Goal: Task Accomplishment & Management: Use online tool/utility

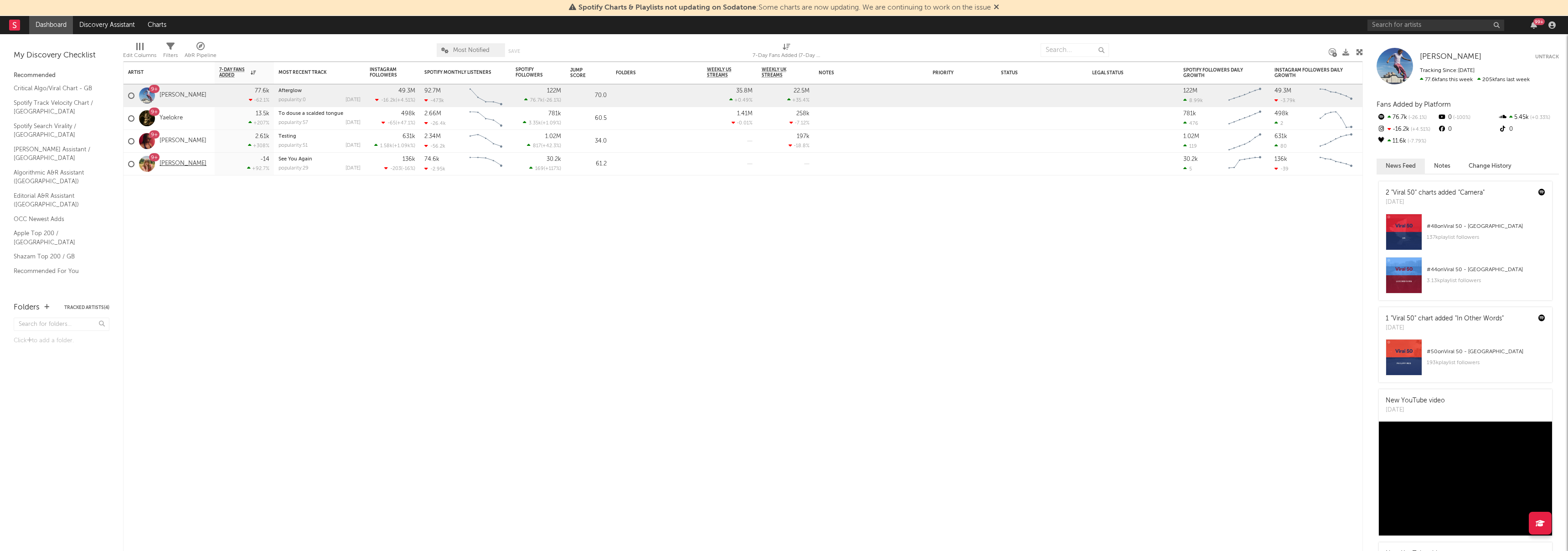
click at [173, 164] on link "[PERSON_NAME]" at bounding box center [182, 163] width 47 height 7
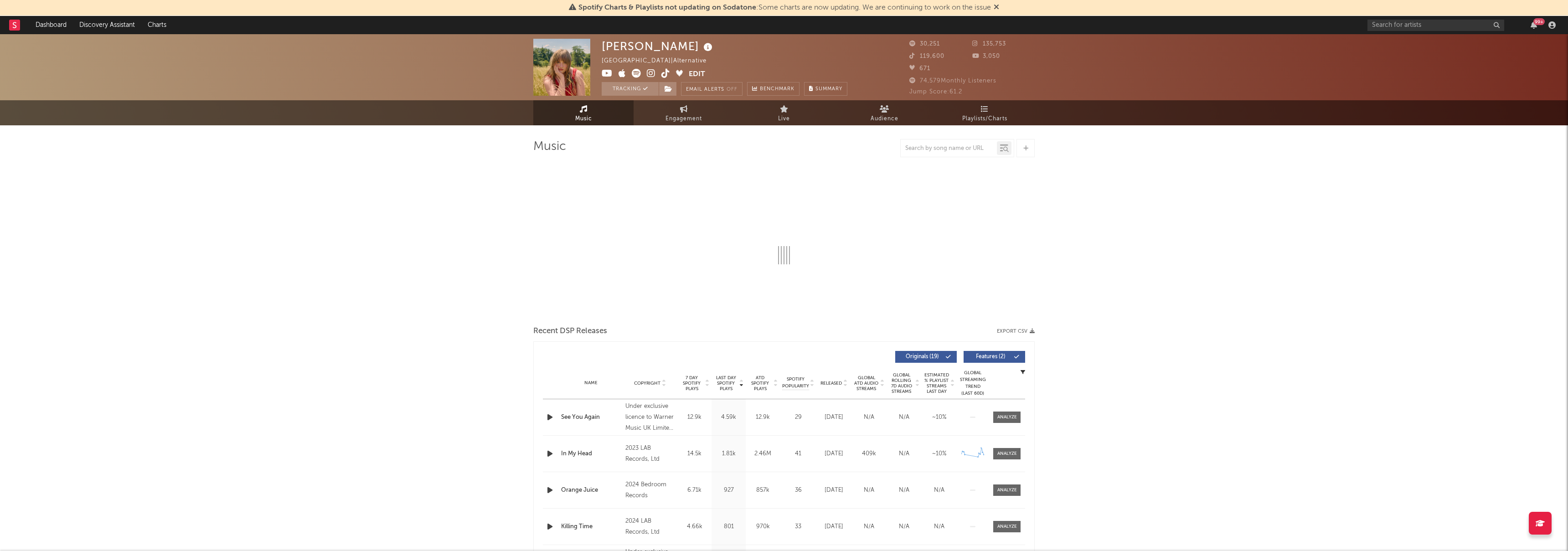
select select "6m"
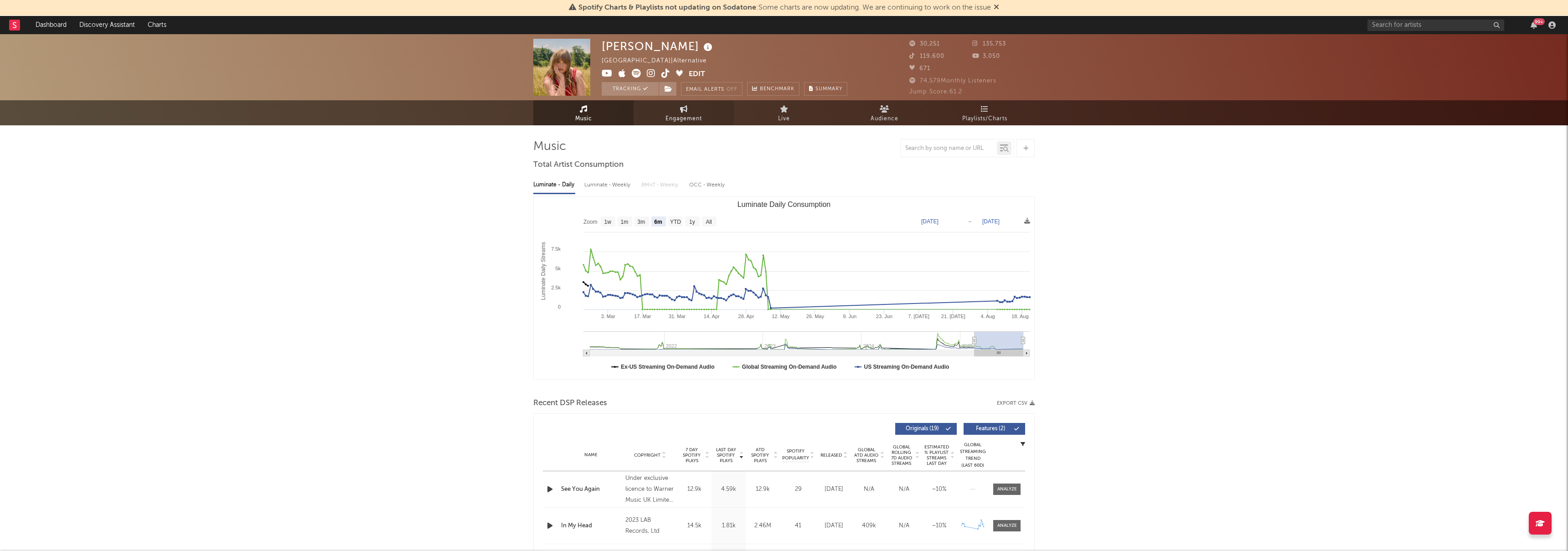
click at [693, 121] on span "Engagement" at bounding box center [684, 119] width 36 height 11
select select "1w"
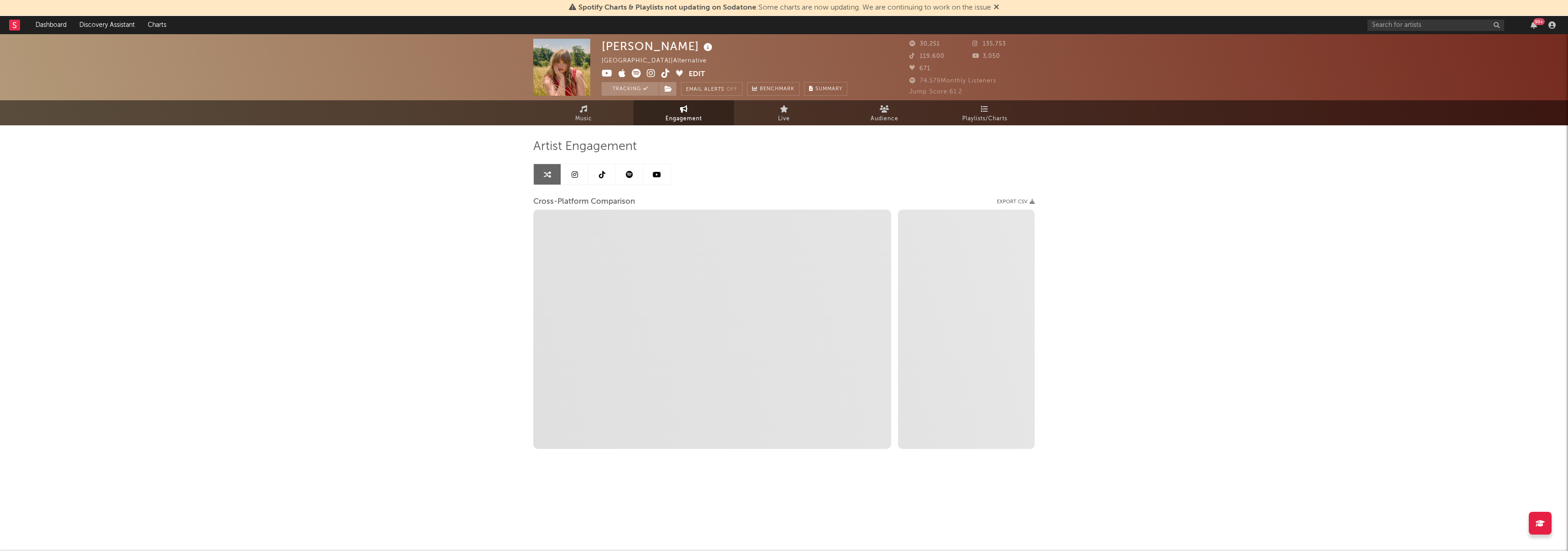
click at [567, 176] on link at bounding box center [575, 174] width 27 height 20
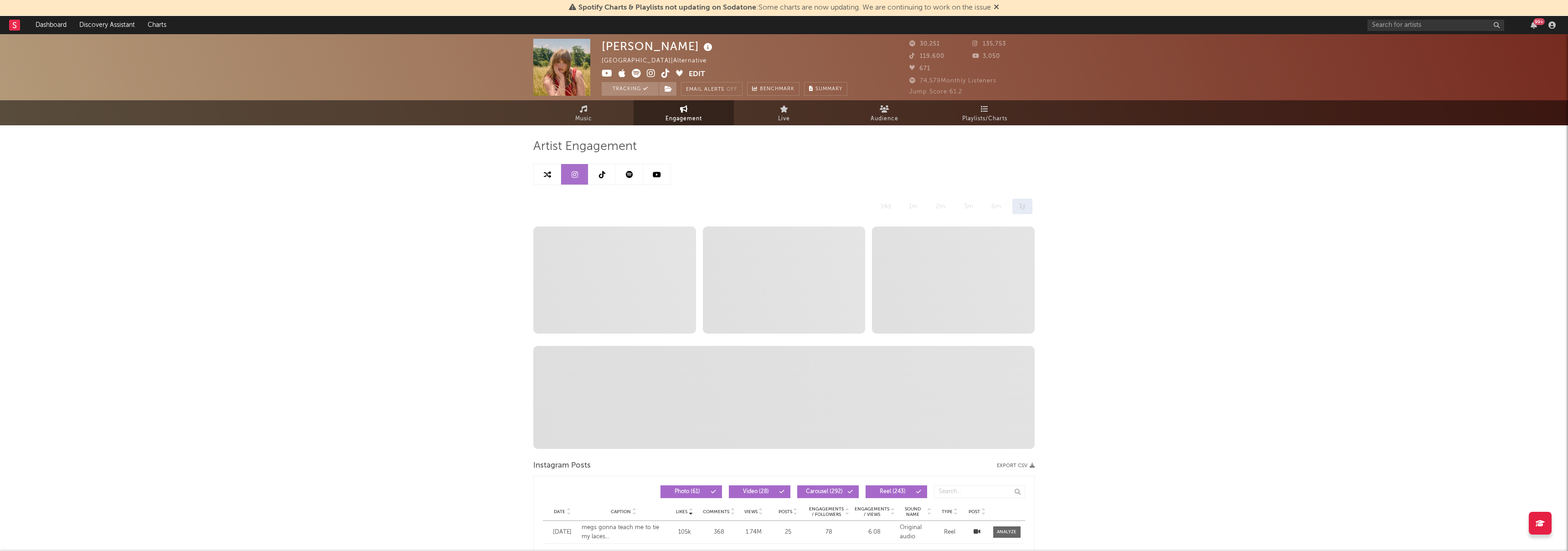
select select "6m"
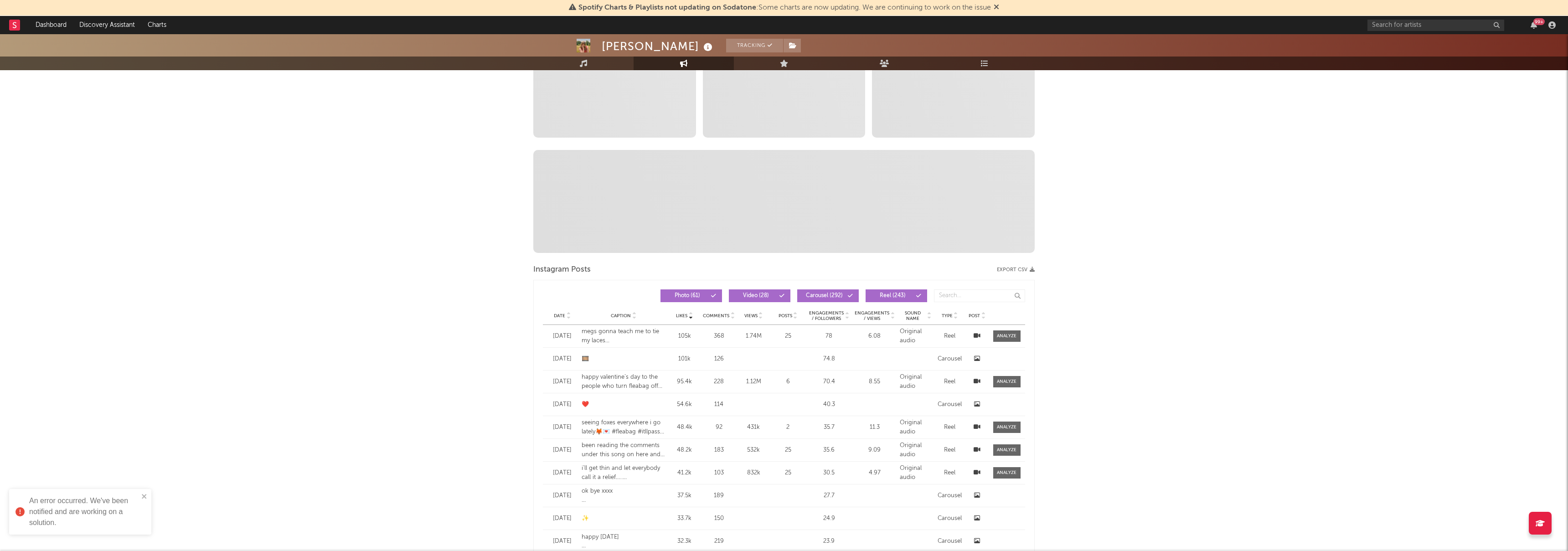
scroll to position [207, 0]
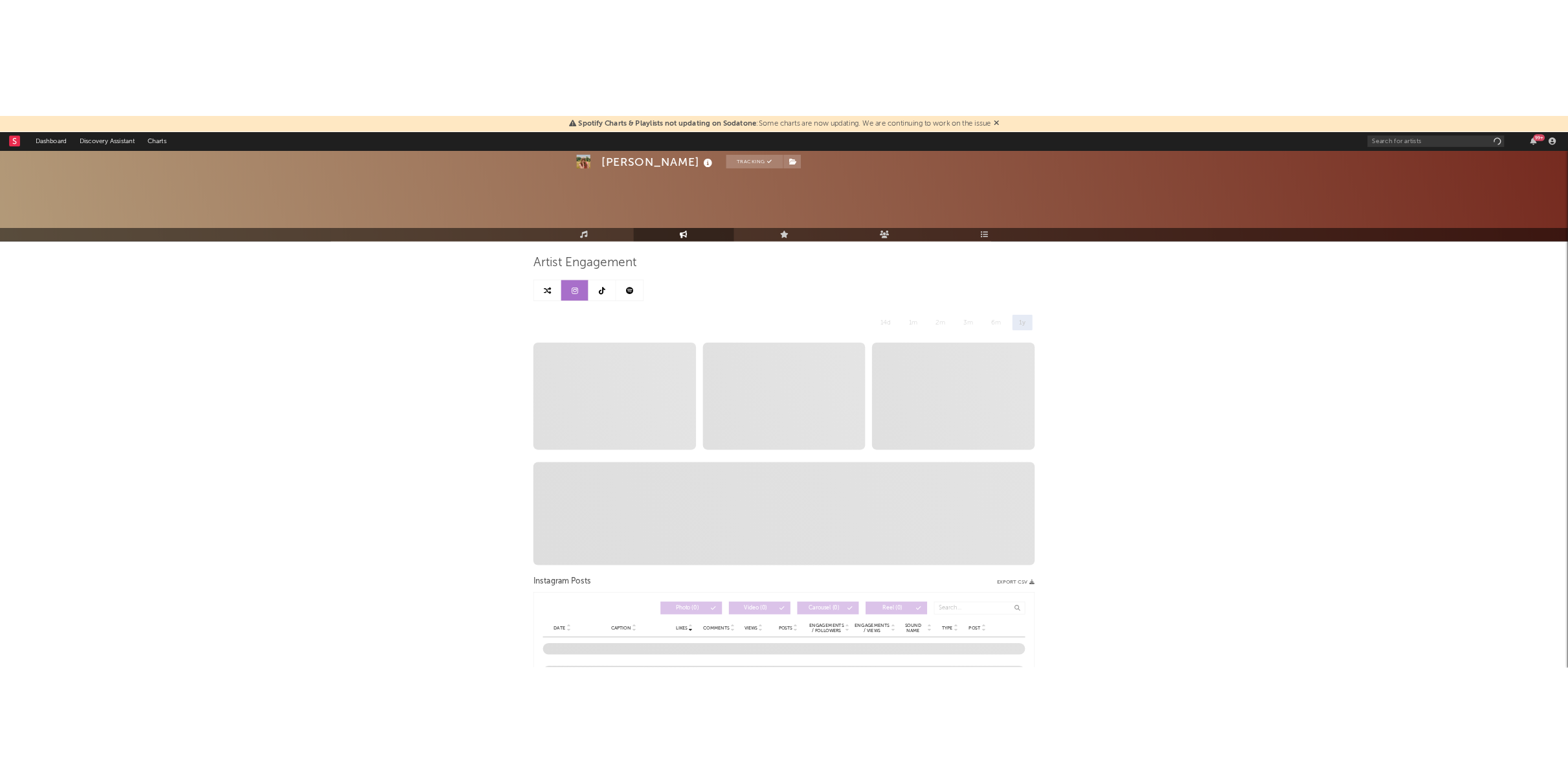
scroll to position [287, 0]
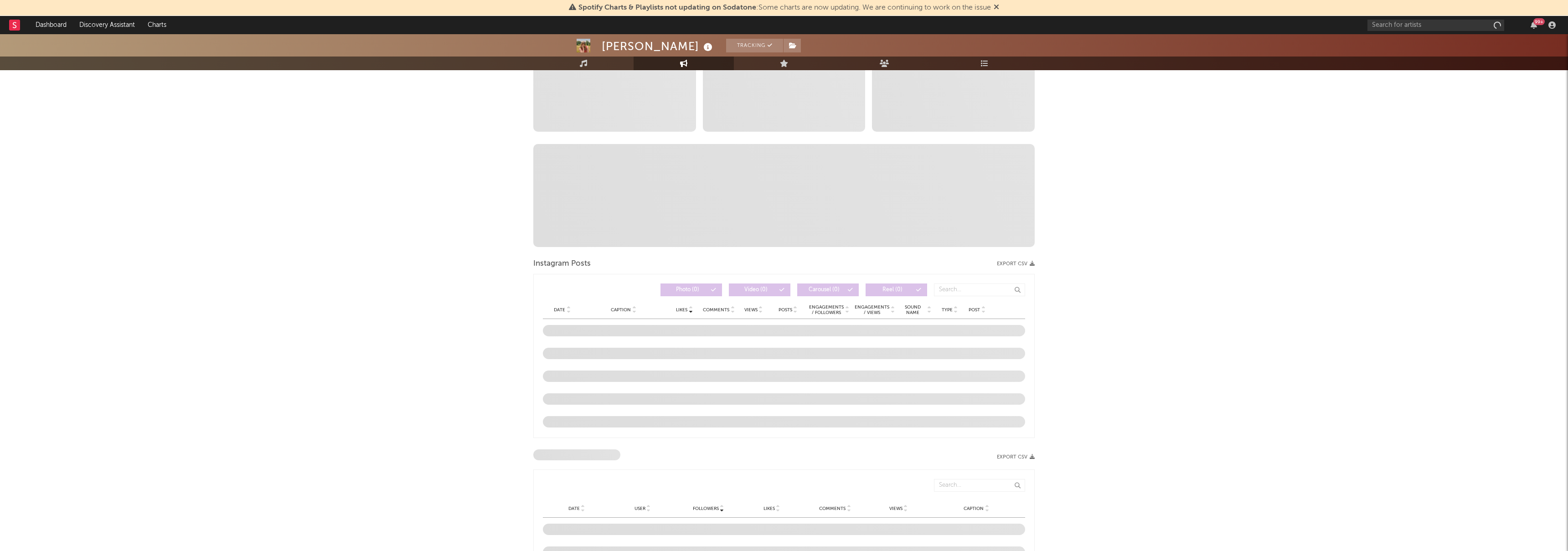
select select "6m"
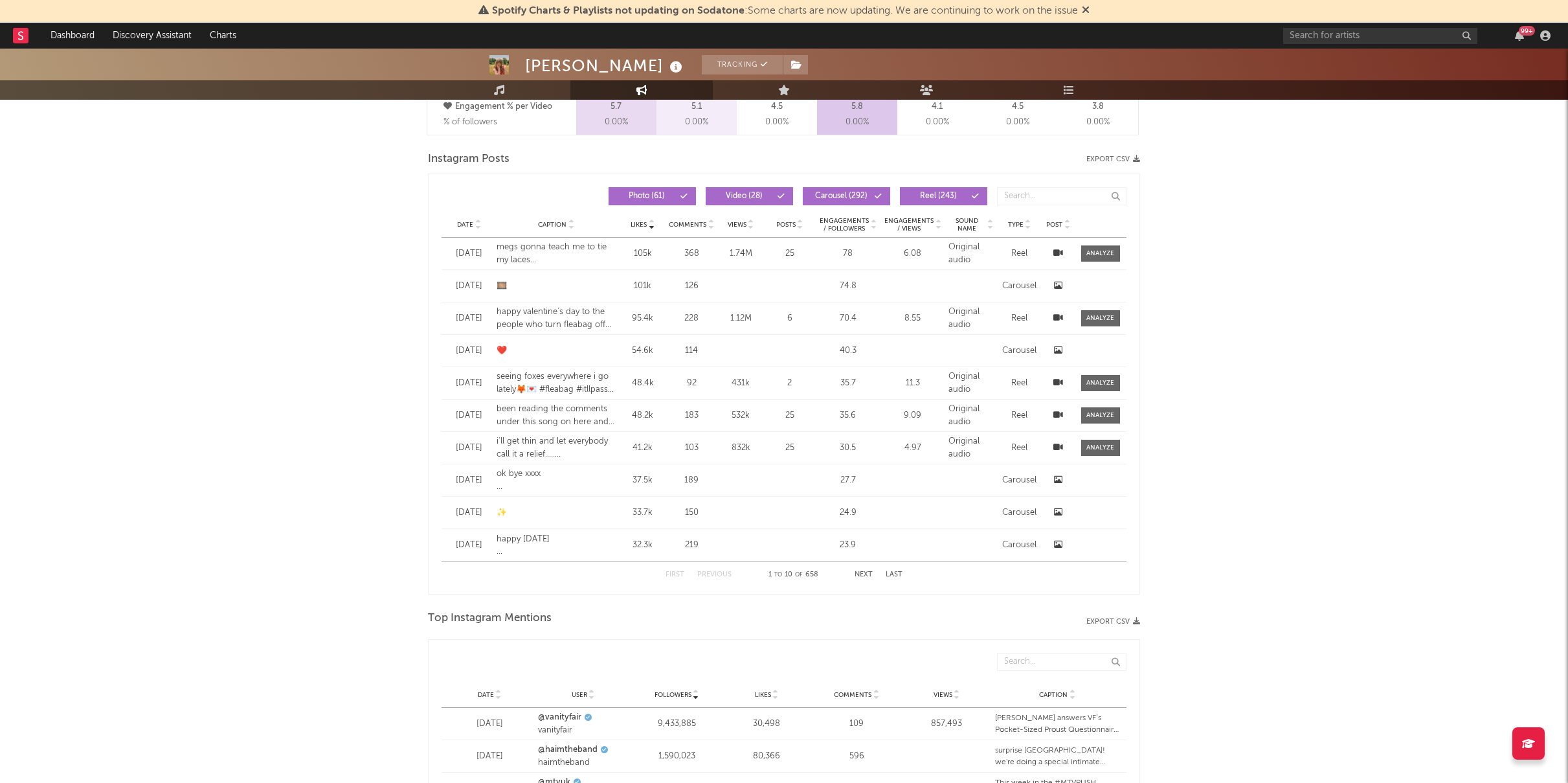
scroll to position [994, 0]
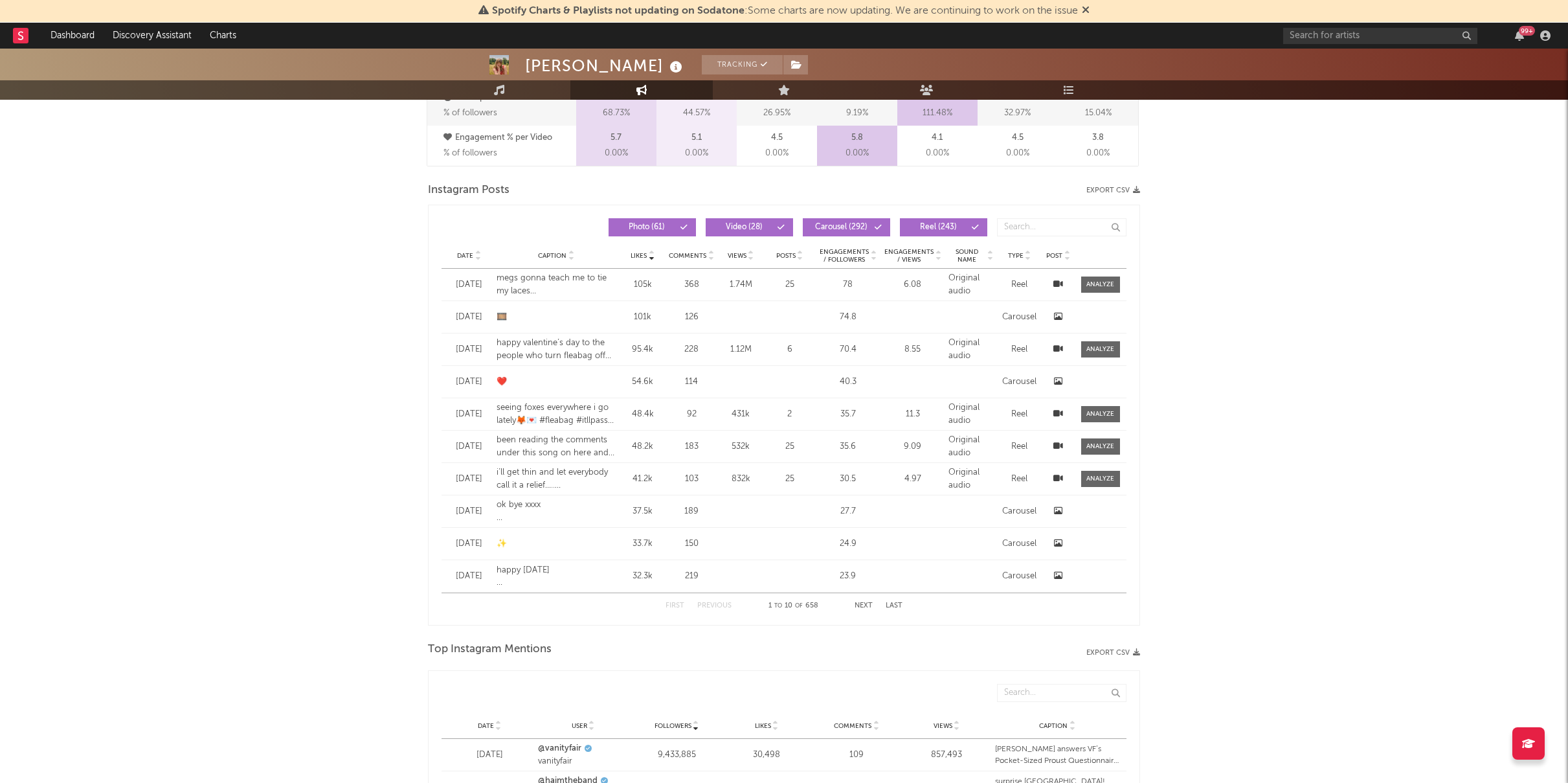
click at [1119, 190] on button "Export CSV" at bounding box center [1113, 190] width 54 height 8
